Goal: Task Accomplishment & Management: Complete application form

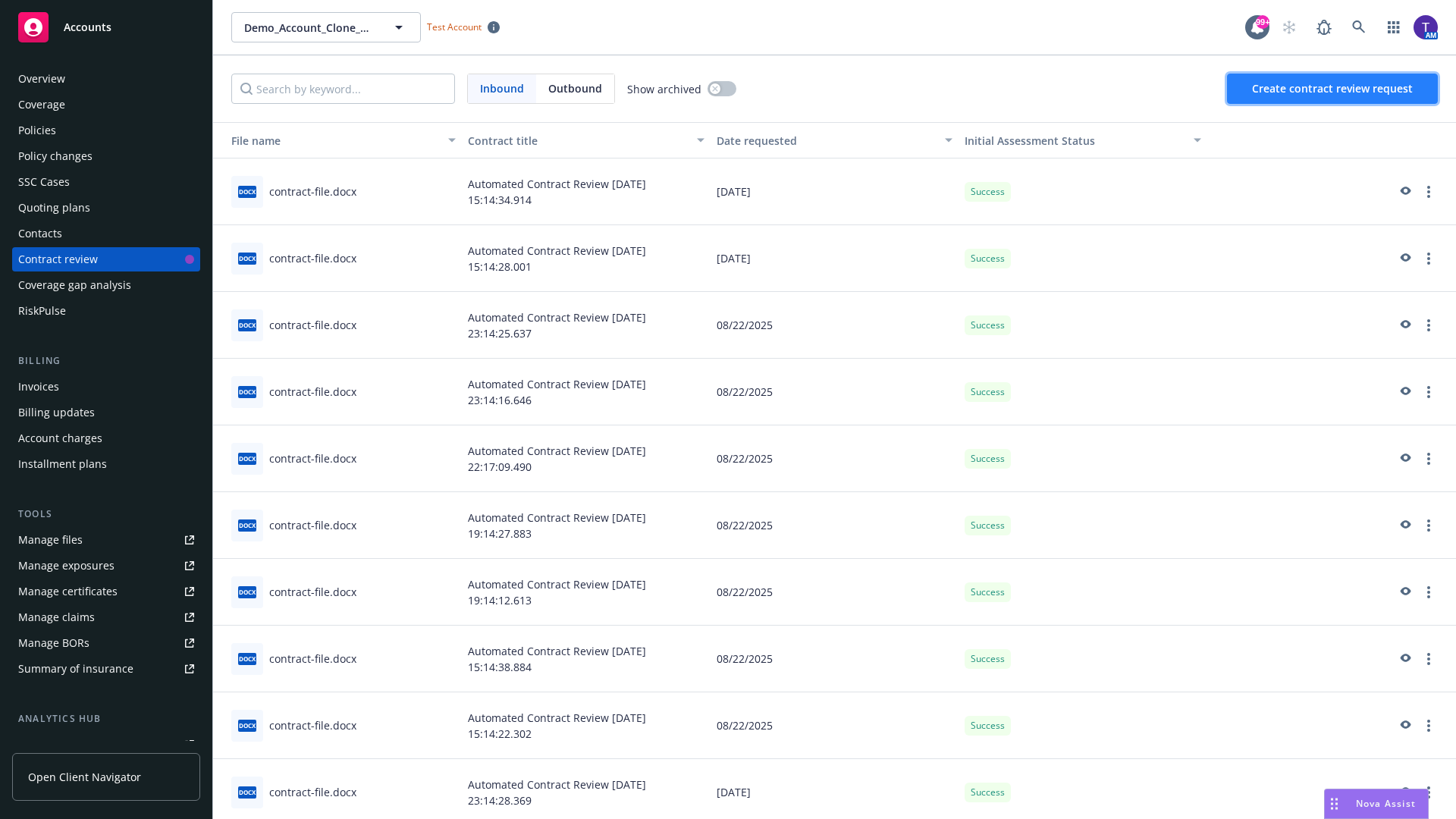
click at [1334, 89] on span "Create contract review request" at bounding box center [1332, 89] width 160 height 14
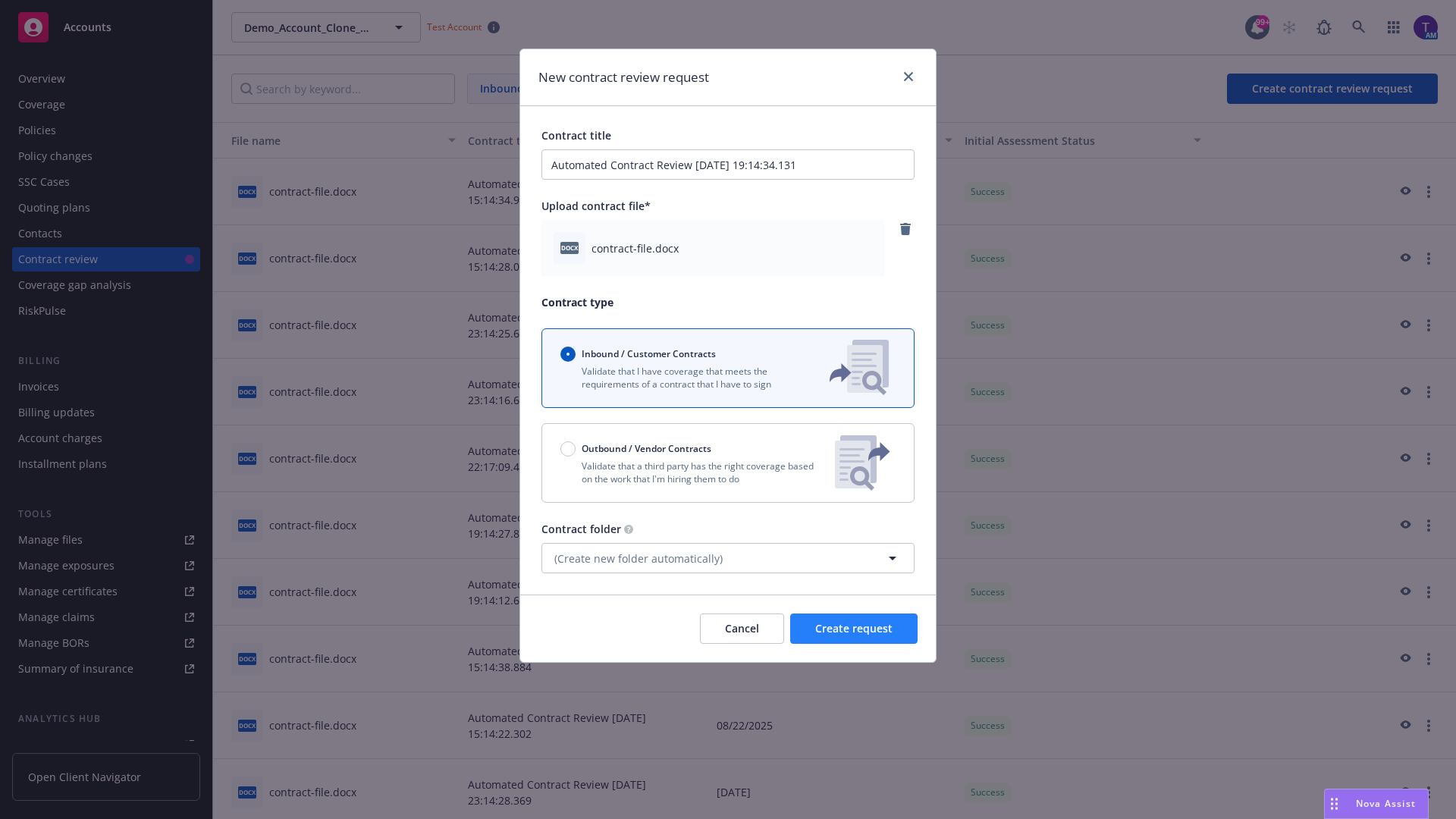
type input "Automated Contract Review [DATE] 19:14:34.131"
click at [854, 628] on span "Create request" at bounding box center [853, 628] width 77 height 14
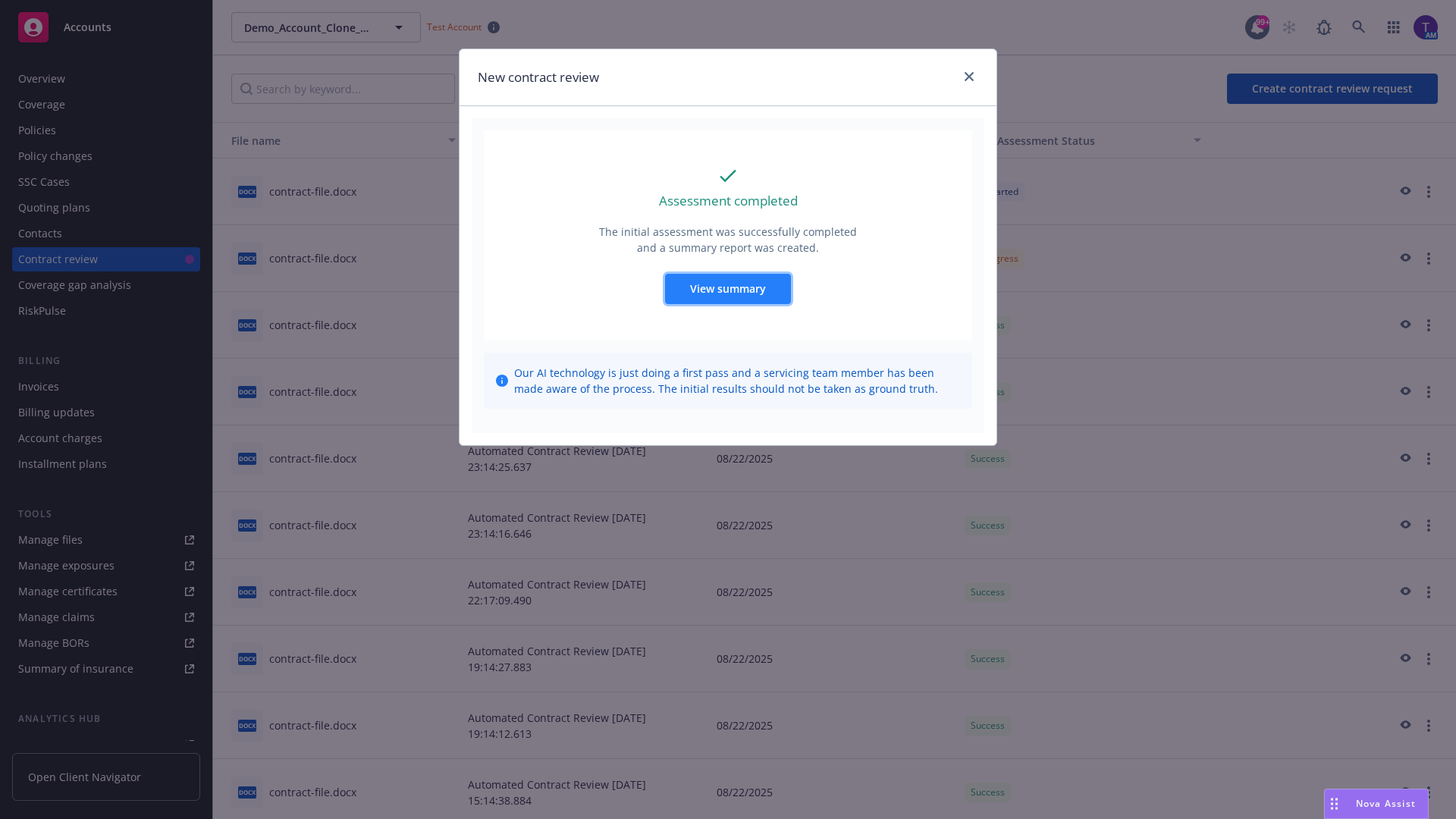
click at [727, 288] on span "View summary" at bounding box center [728, 288] width 76 height 14
